Goal: Information Seeking & Learning: Learn about a topic

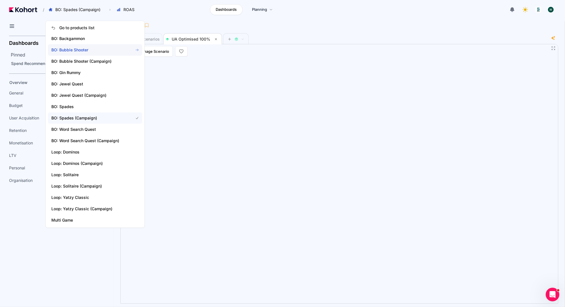
click at [90, 51] on span "BO: Bubble Shooter" at bounding box center [88, 50] width 75 height 6
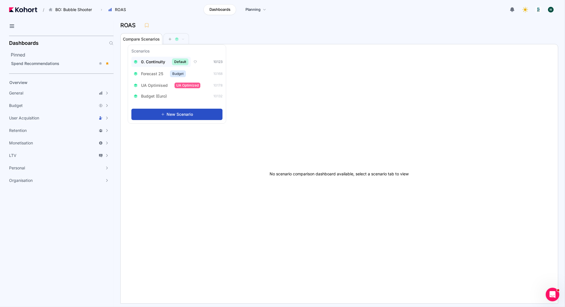
click at [153, 62] on span "0. Continuity" at bounding box center [153, 62] width 24 height 6
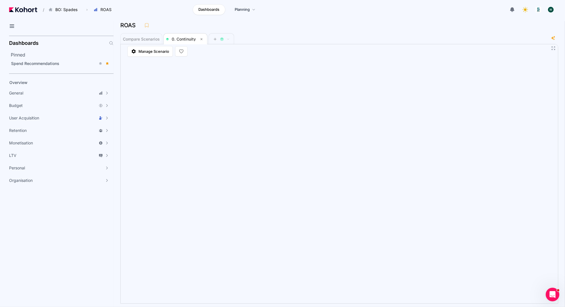
click at [338, 28] on div "ROAS" at bounding box center [336, 25] width 433 height 9
